Goal: Check status: Check status

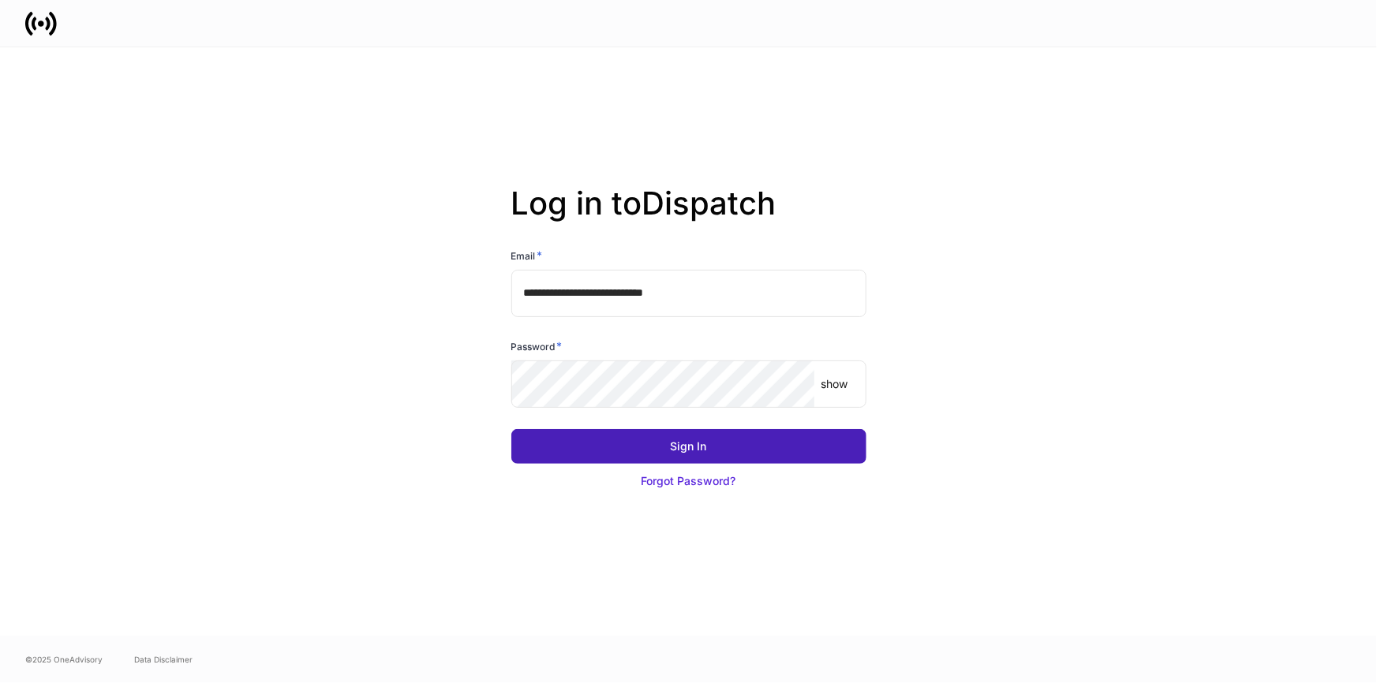
click at [634, 446] on button "Sign In" at bounding box center [688, 446] width 355 height 35
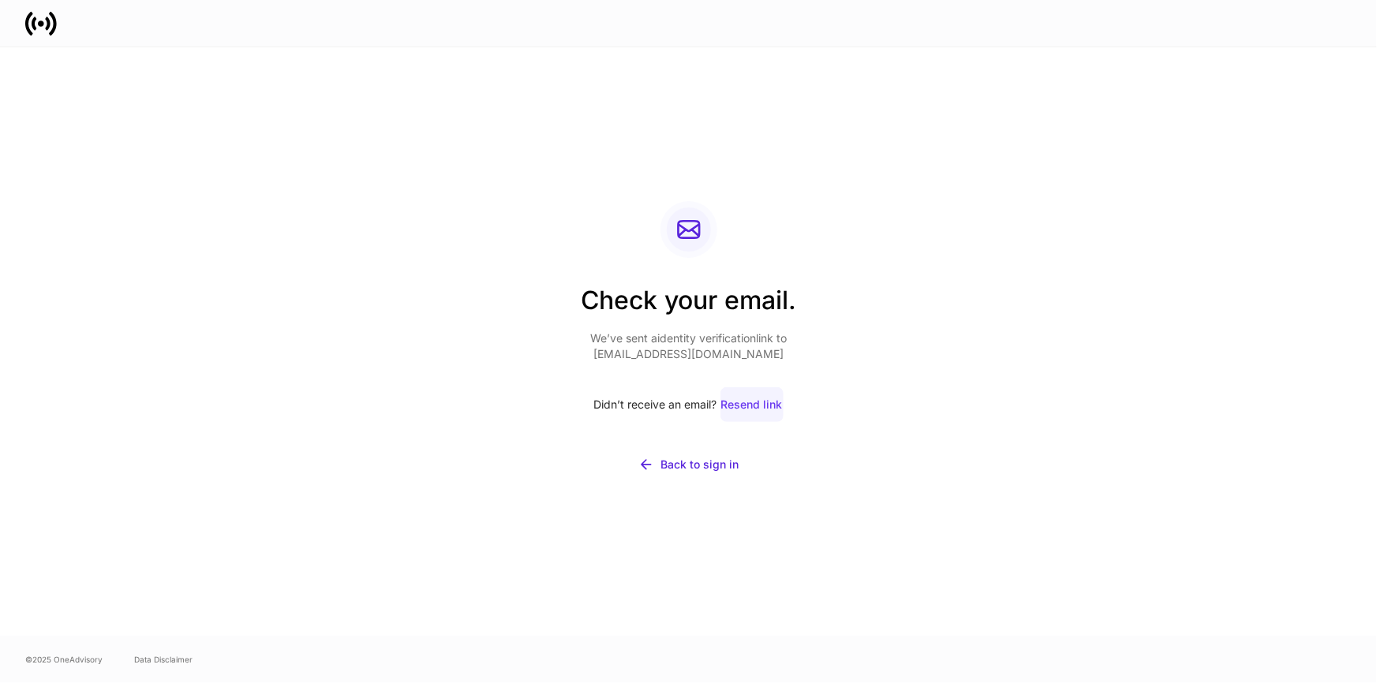
click at [748, 402] on div "Resend link" at bounding box center [752, 405] width 62 height 16
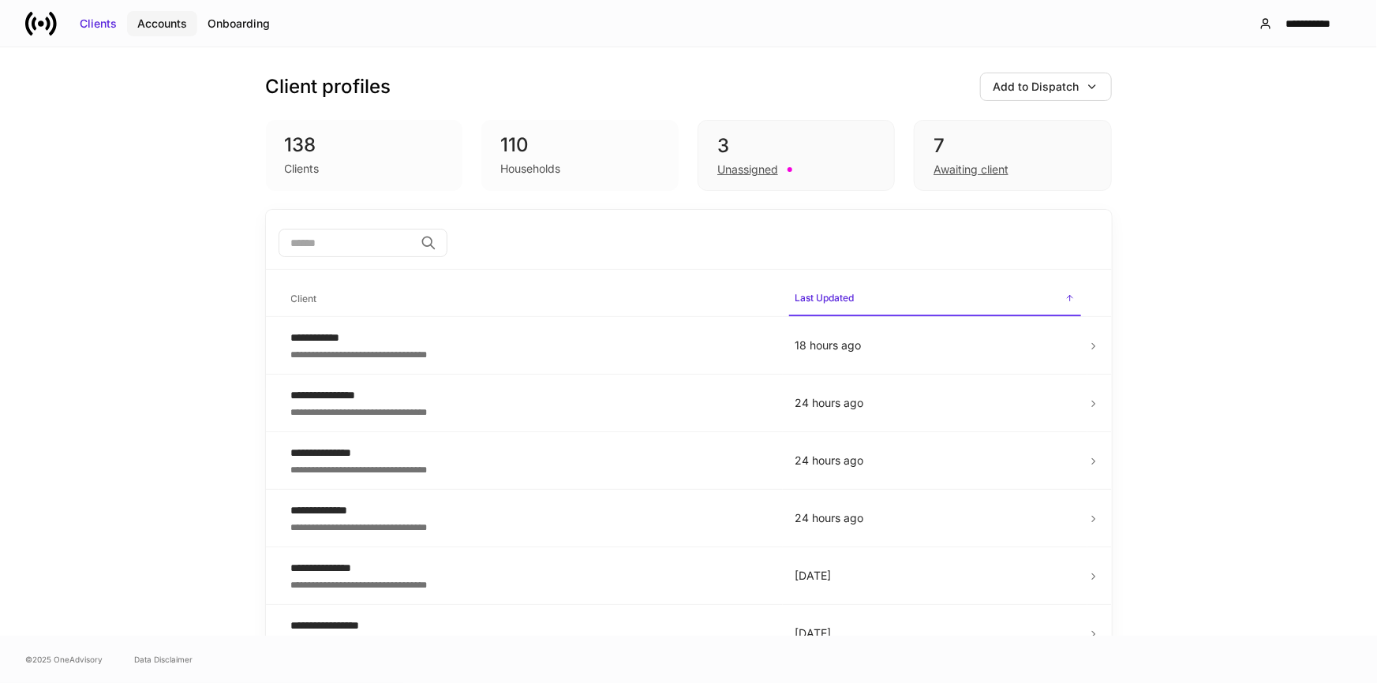
click at [173, 21] on div "Accounts" at bounding box center [162, 24] width 50 height 16
click at [940, 159] on div "Awaiting client" at bounding box center [1012, 168] width 158 height 19
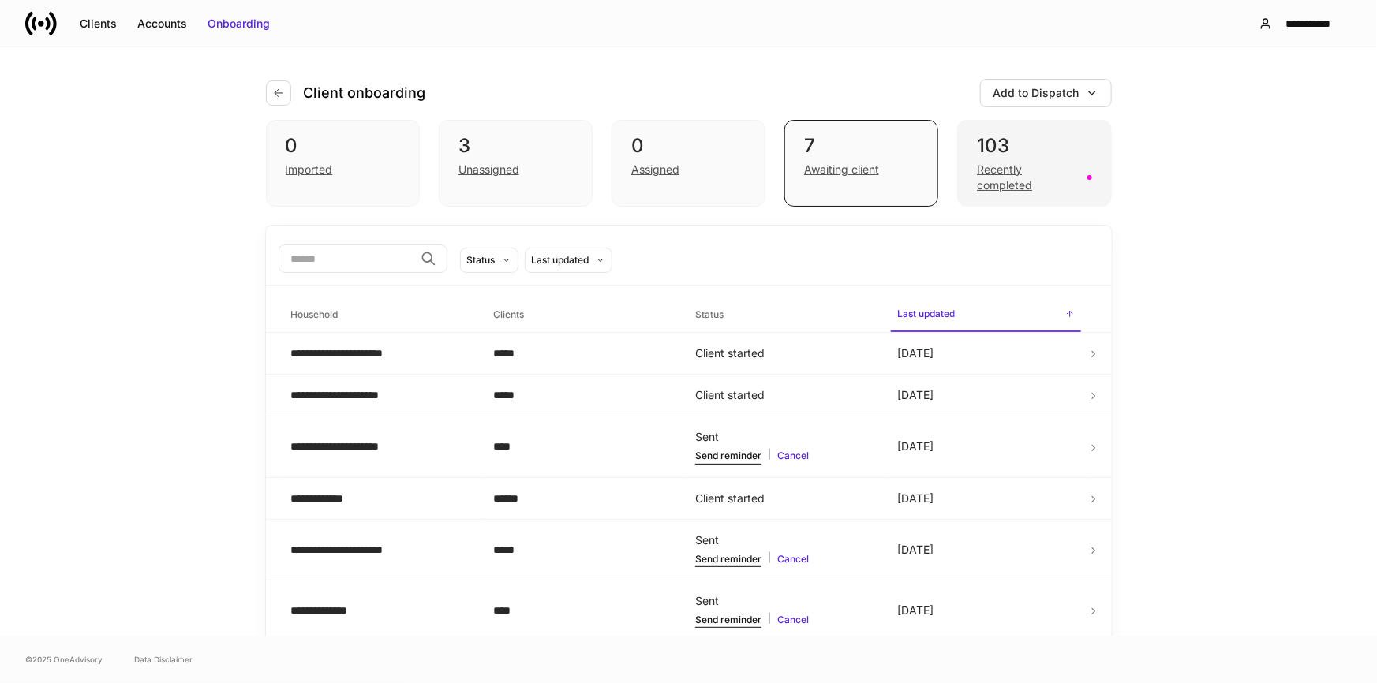
click at [1019, 154] on div "103" at bounding box center [1034, 145] width 114 height 25
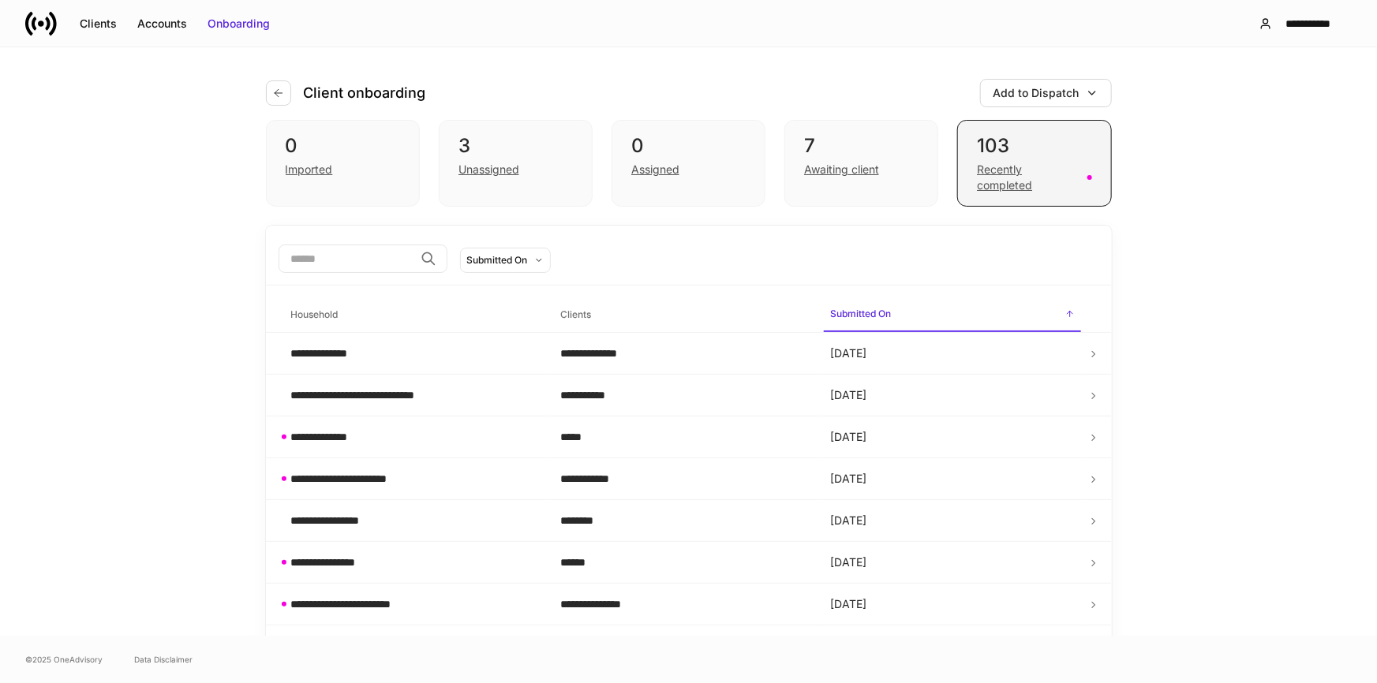
click at [1025, 177] on div "Recently completed" at bounding box center [1027, 178] width 100 height 32
click at [1030, 164] on div "Recently completed" at bounding box center [1027, 178] width 100 height 32
click at [1015, 166] on div "Recently completed" at bounding box center [1027, 178] width 100 height 32
click at [1068, 179] on div "Recently completed" at bounding box center [1027, 178] width 100 height 32
click at [1053, 172] on div "Recently completed" at bounding box center [1027, 178] width 100 height 32
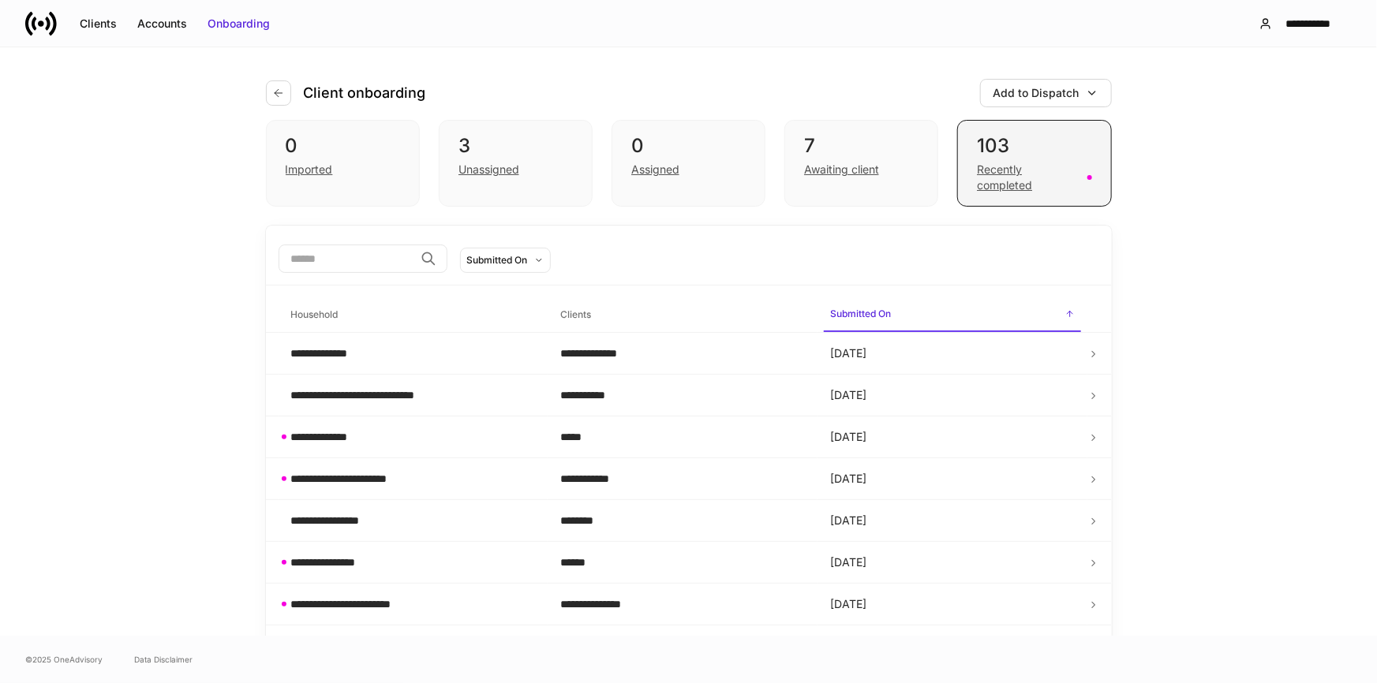
click at [995, 159] on div "Recently completed" at bounding box center [1034, 176] width 114 height 35
click at [1057, 174] on div "Recently completed" at bounding box center [1027, 178] width 100 height 32
click at [1002, 169] on div "Recently completed" at bounding box center [1027, 178] width 100 height 32
click at [1009, 171] on div "Recently completed" at bounding box center [1027, 178] width 100 height 32
